Goal: Task Accomplishment & Management: Use online tool/utility

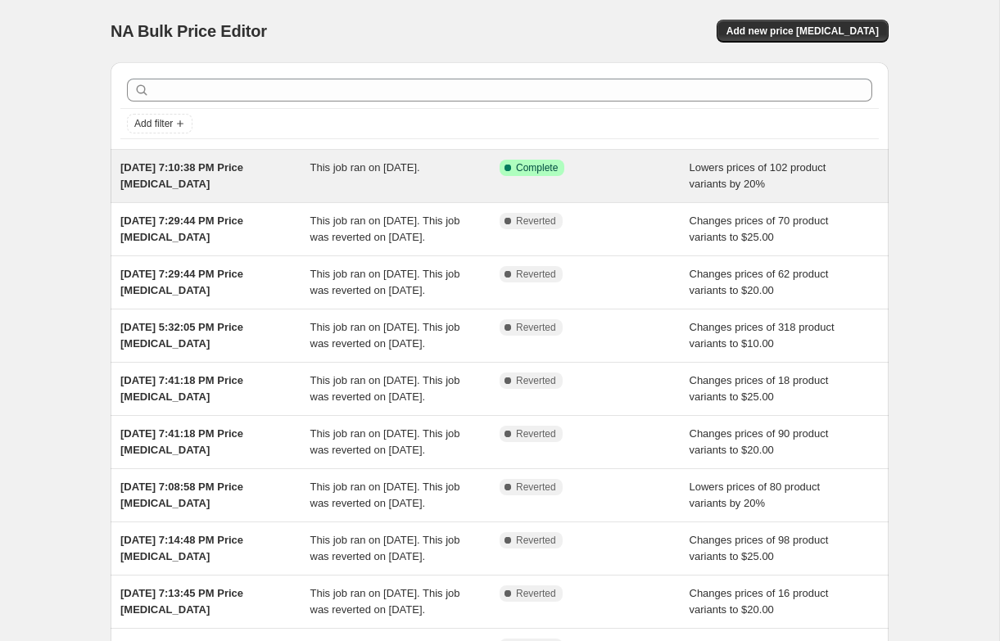
click at [228, 183] on div "[DATE] 7:10:38 PM Price [MEDICAL_DATA]" at bounding box center [215, 176] width 190 height 33
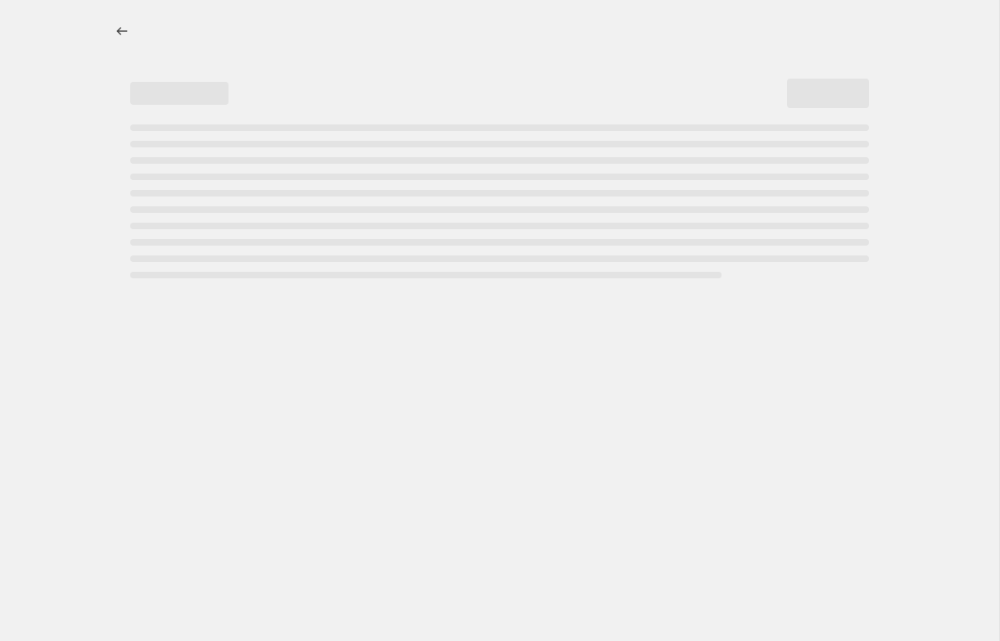
select select "percentage"
select select "no_change"
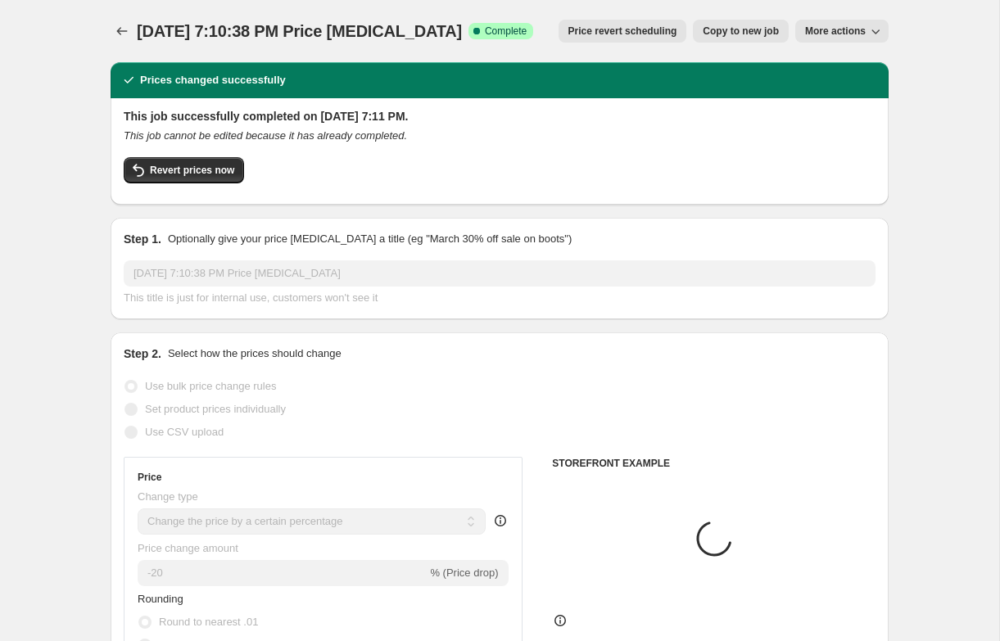
select select "collection"
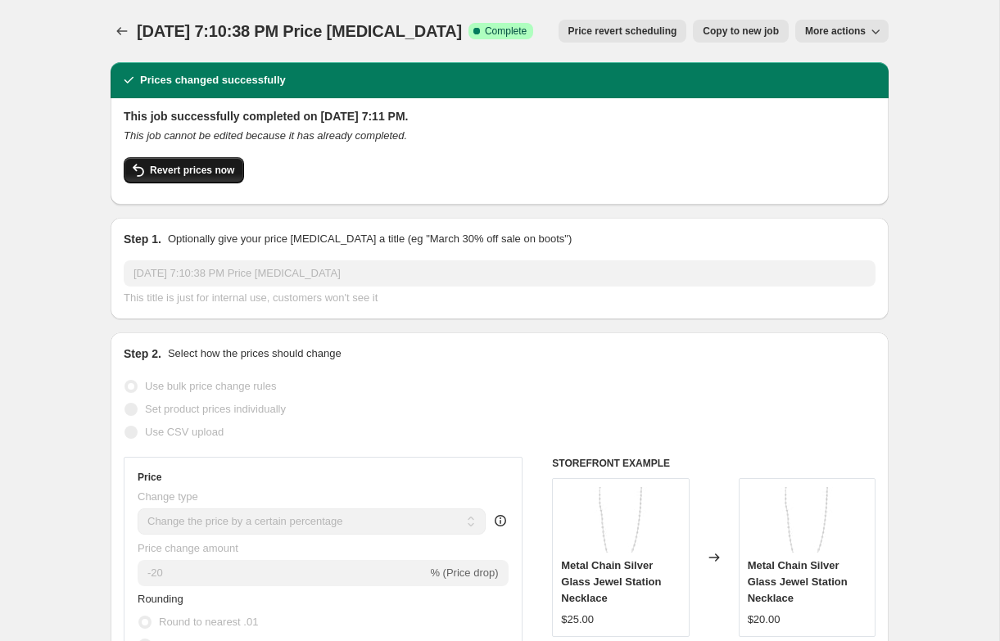
click at [229, 170] on span "Revert prices now" at bounding box center [192, 170] width 84 height 13
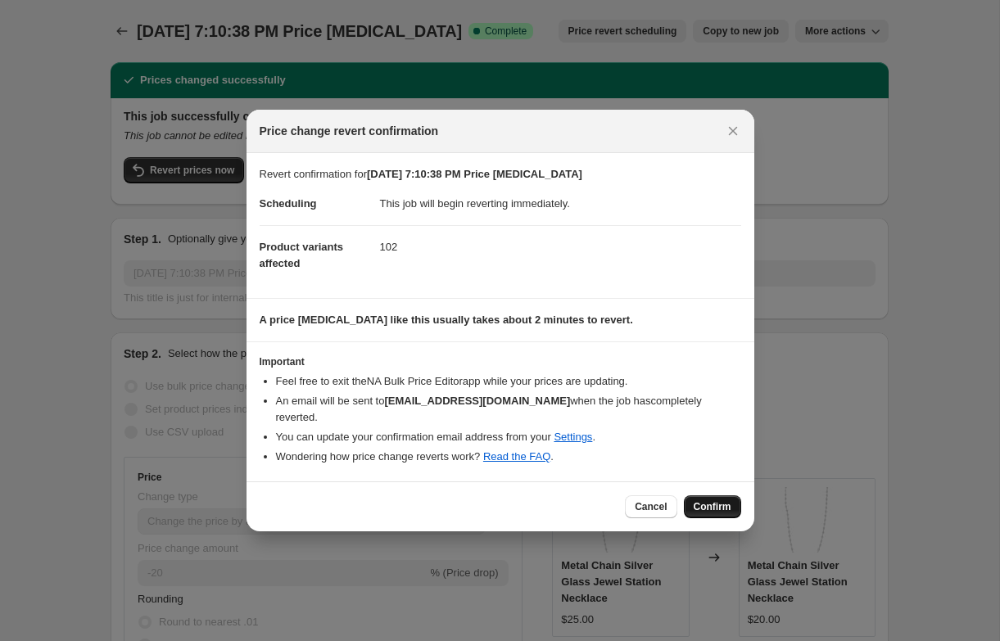
click at [705, 500] on span "Confirm" at bounding box center [712, 506] width 38 height 13
